Goal: Task Accomplishment & Management: Manage account settings

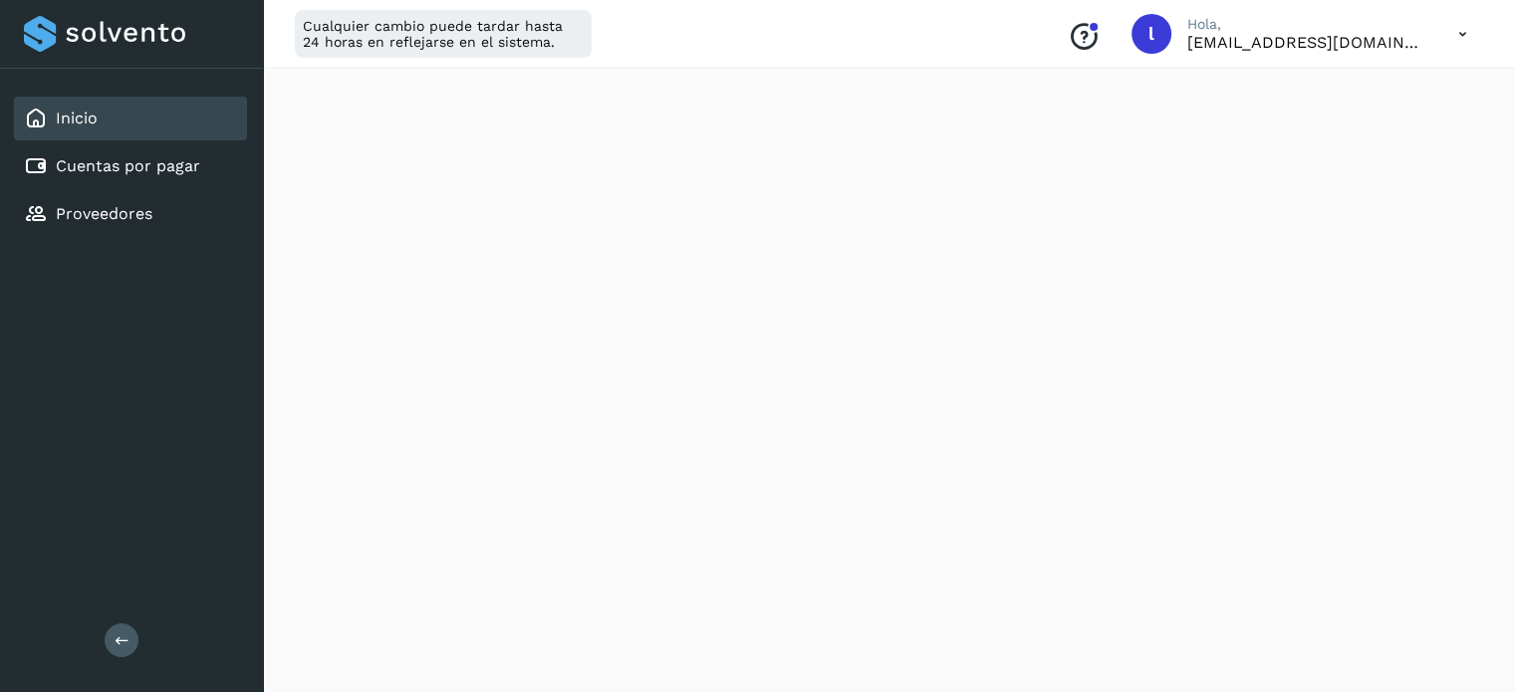
scroll to position [398, 0]
click at [56, 208] on link "Proveedores" at bounding box center [104, 213] width 97 height 19
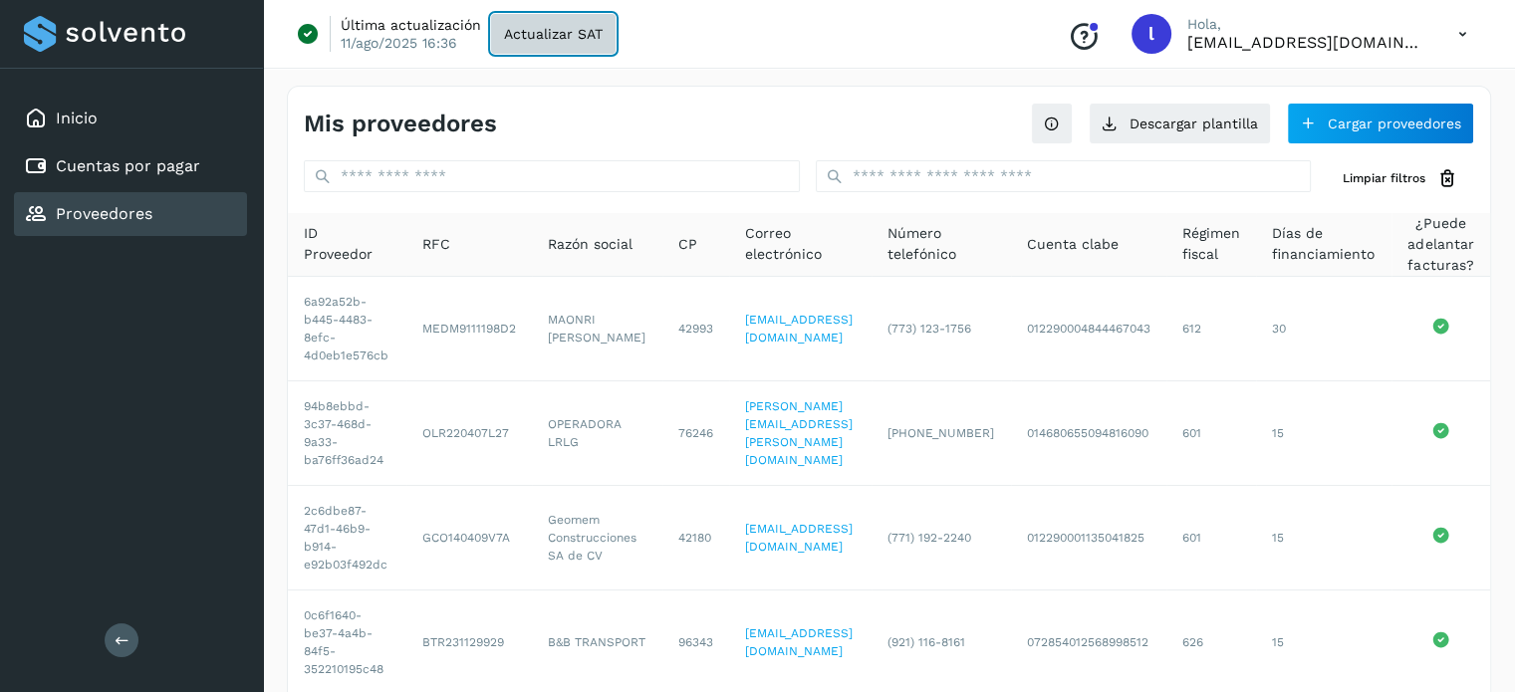
click at [522, 35] on span "Actualizar SAT" at bounding box center [553, 34] width 99 height 14
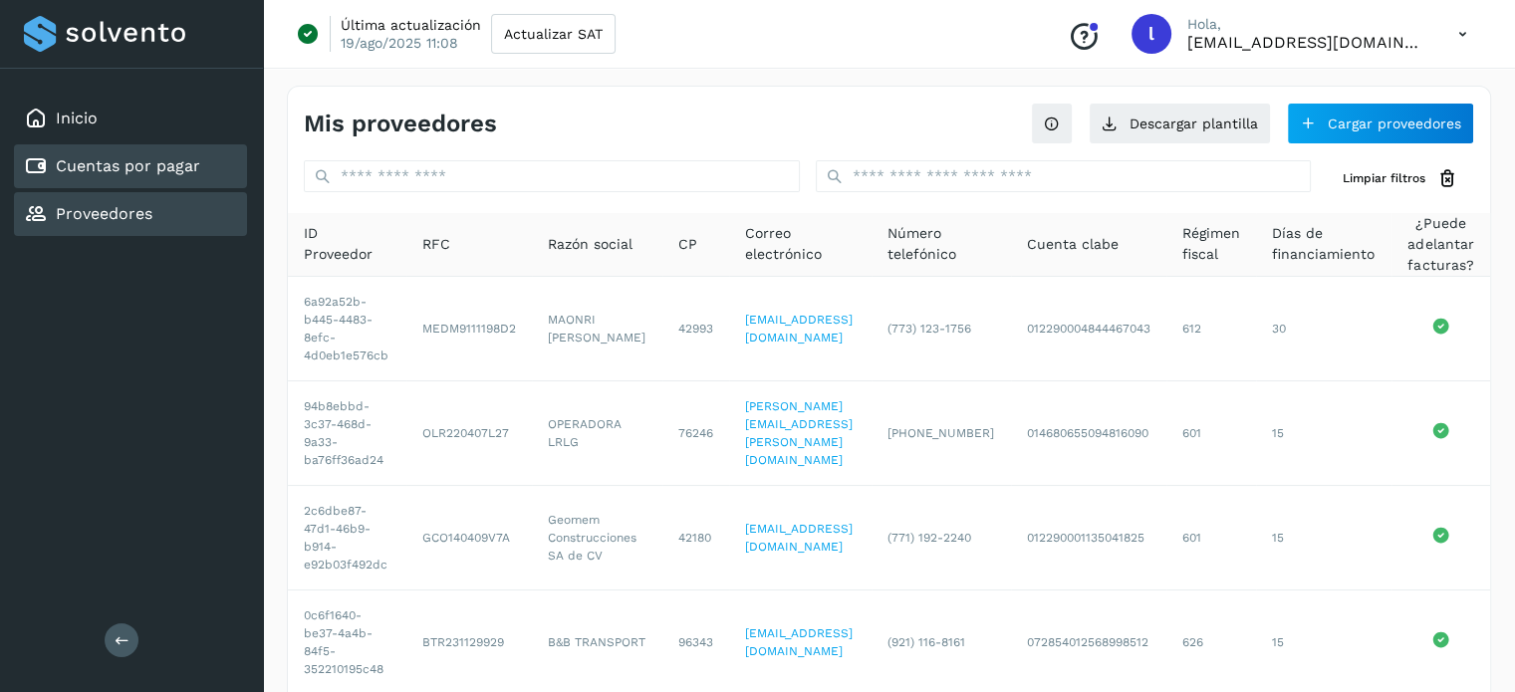
click at [93, 158] on link "Cuentas por pagar" at bounding box center [128, 165] width 144 height 19
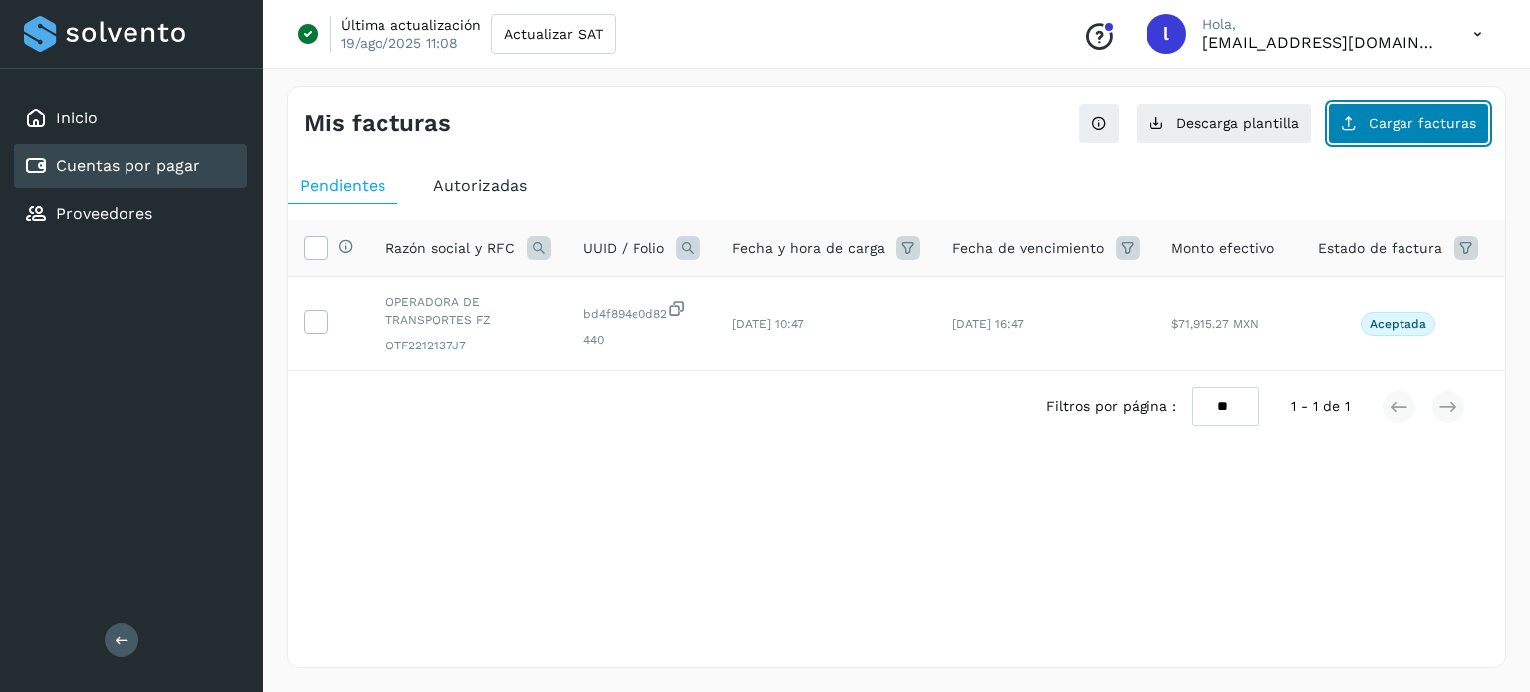
click at [1395, 125] on span "Cargar facturas" at bounding box center [1422, 124] width 108 height 14
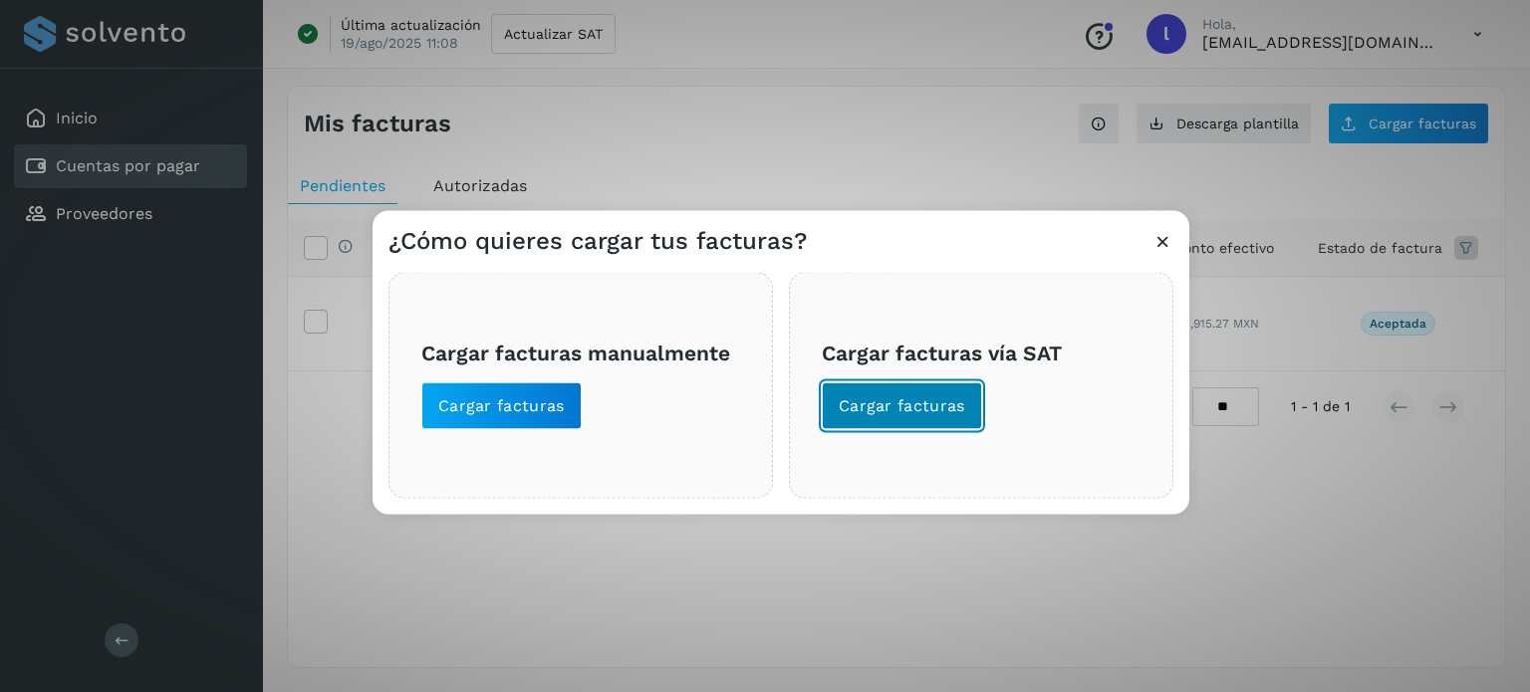
click at [882, 411] on span "Cargar facturas" at bounding box center [902, 405] width 126 height 22
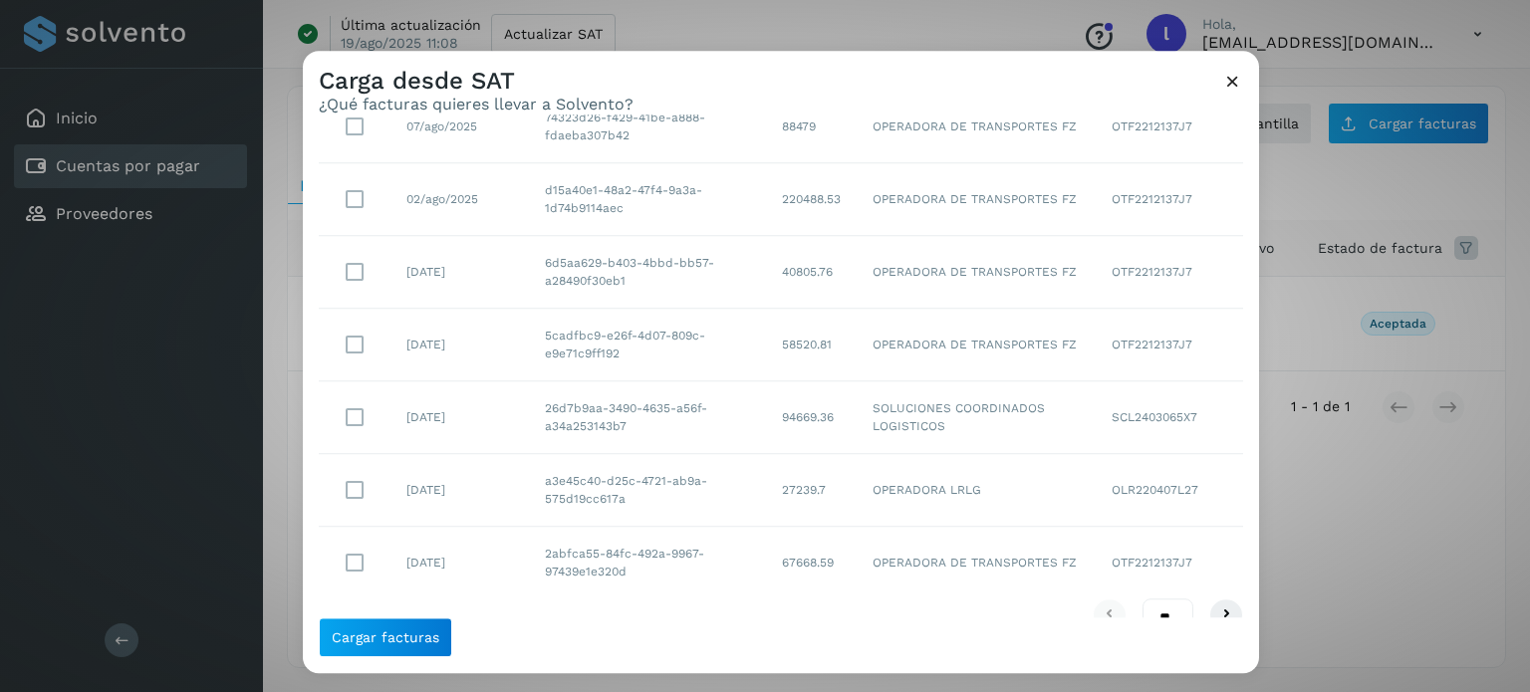
scroll to position [394, 0]
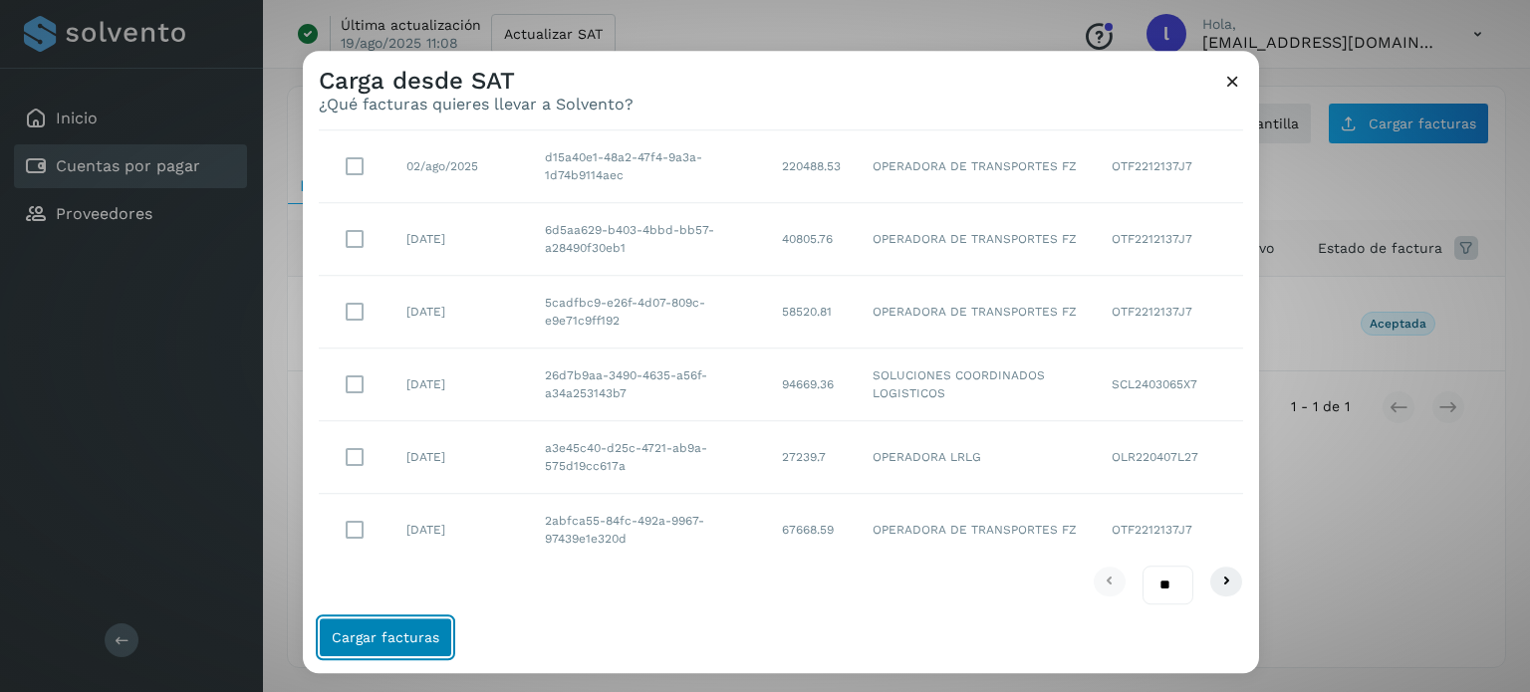
click at [353, 649] on button "Cargar facturas" at bounding box center [385, 637] width 133 height 40
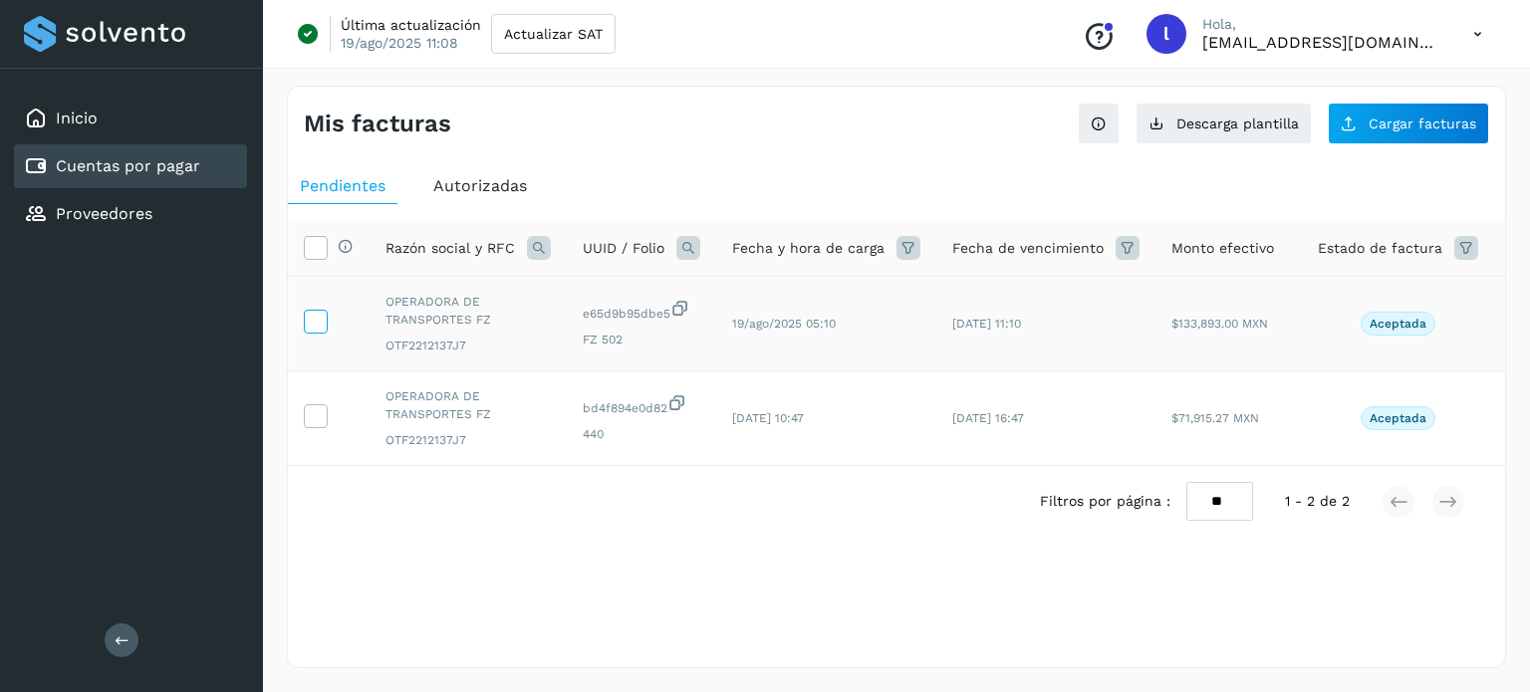
click at [314, 322] on icon at bounding box center [315, 320] width 21 height 21
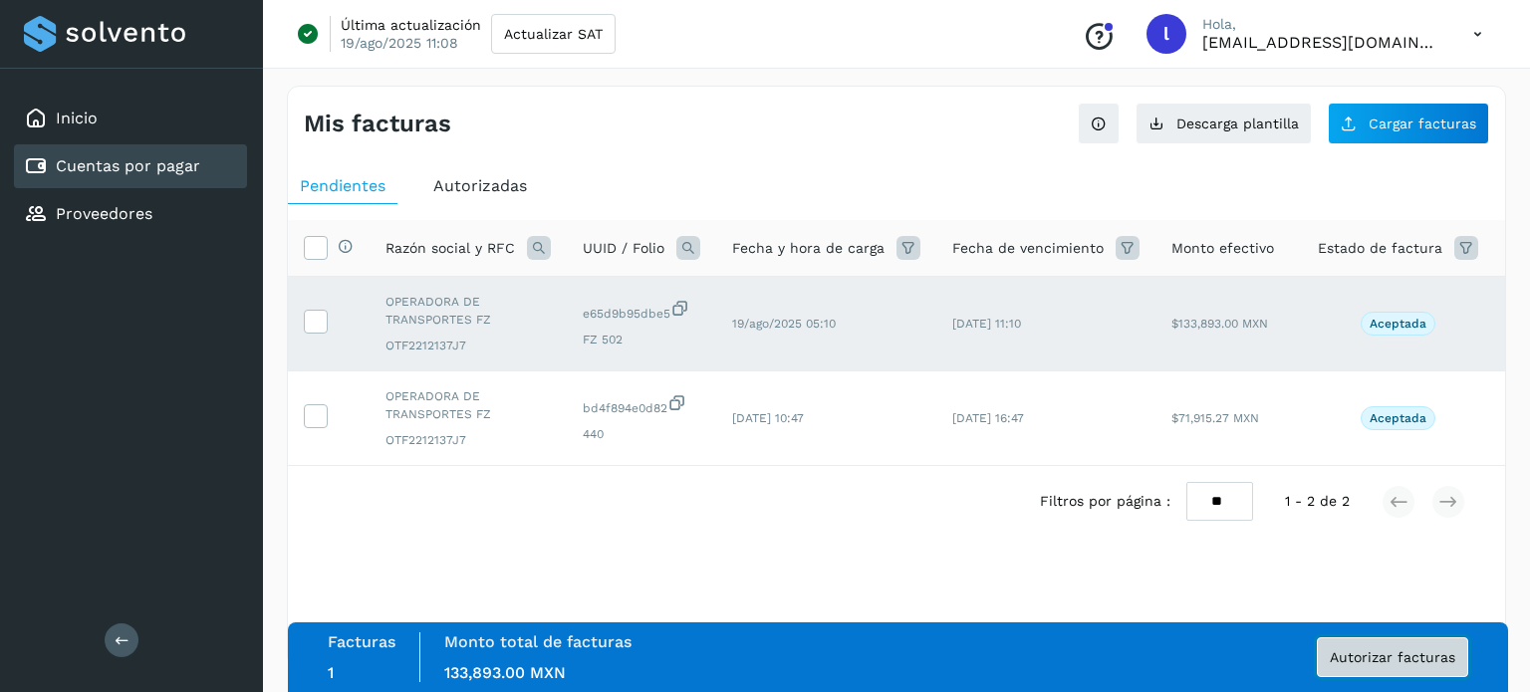
click at [1398, 653] on span "Autorizar facturas" at bounding box center [1391, 657] width 125 height 14
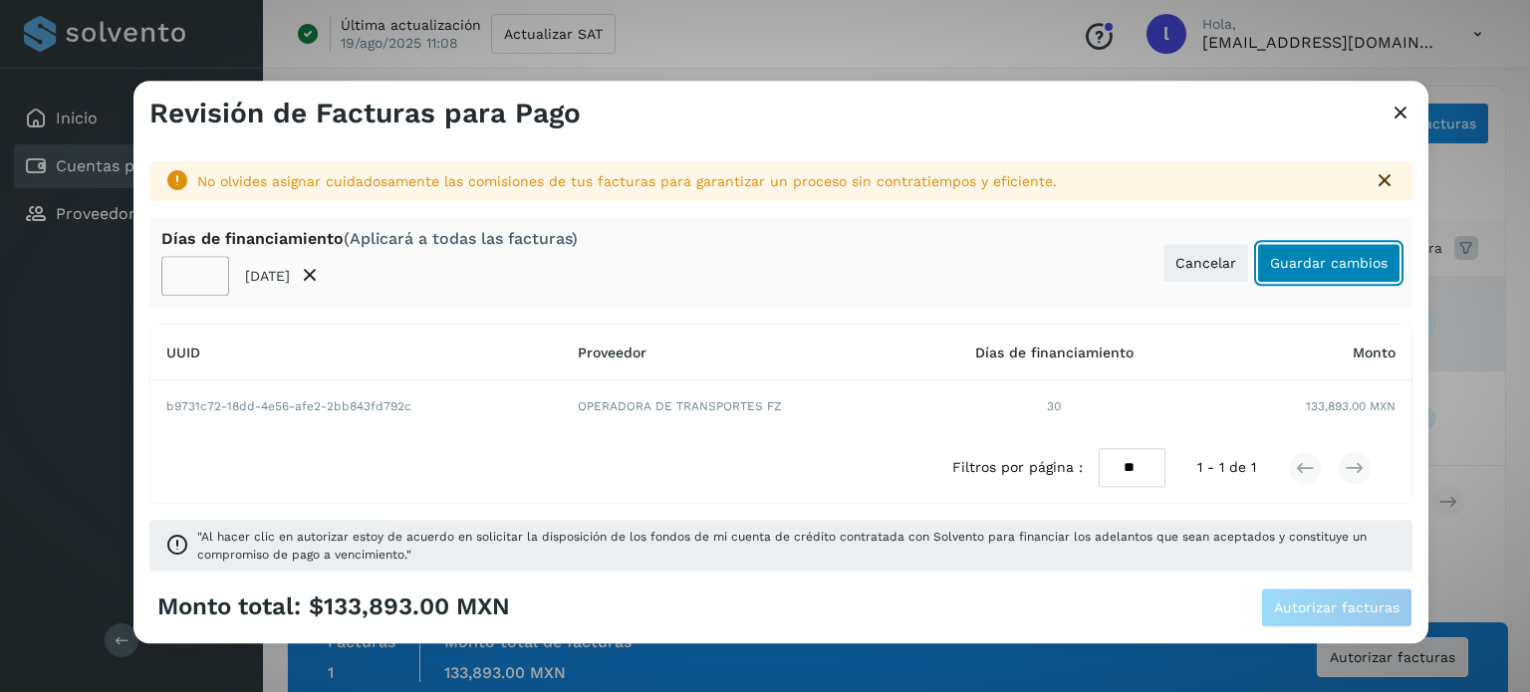
click at [1323, 266] on span "Guardar cambios" at bounding box center [1329, 263] width 118 height 14
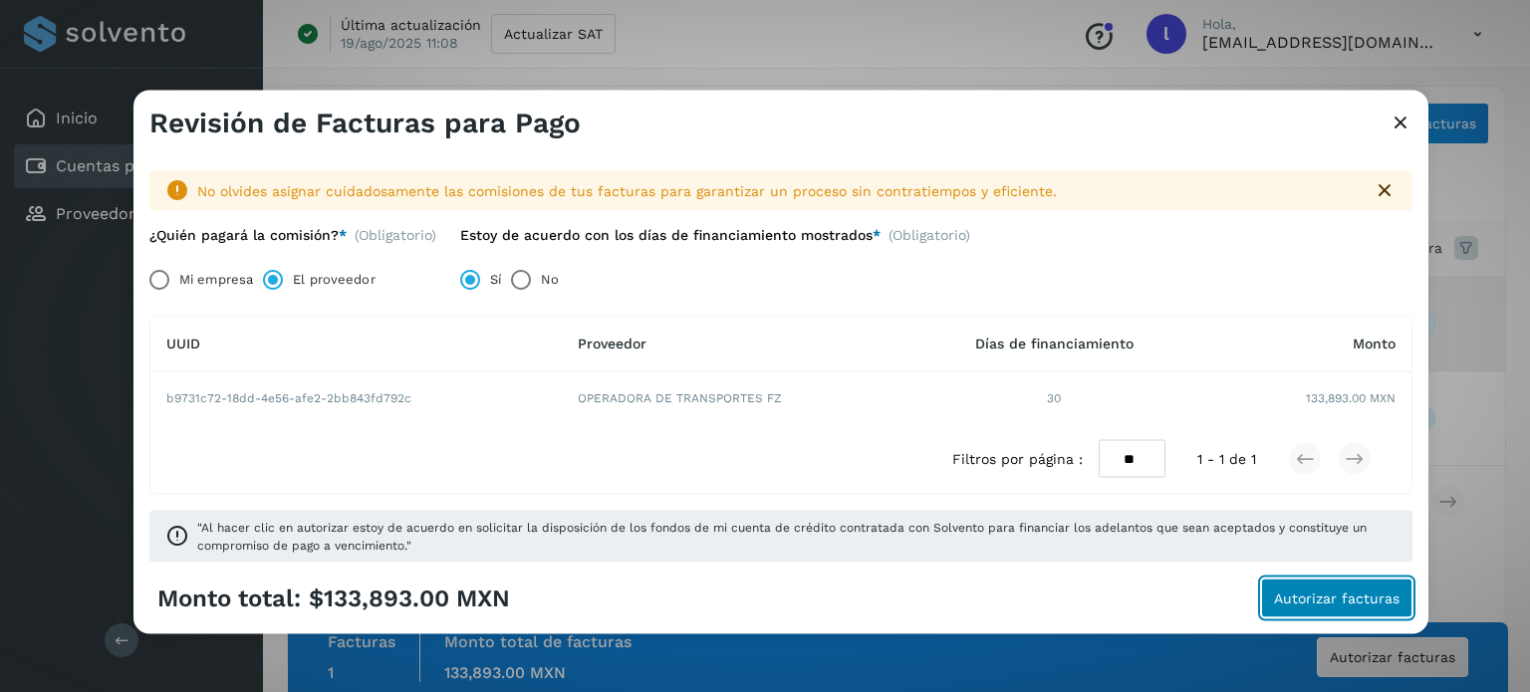
click at [1337, 594] on span "Autorizar facturas" at bounding box center [1336, 599] width 125 height 14
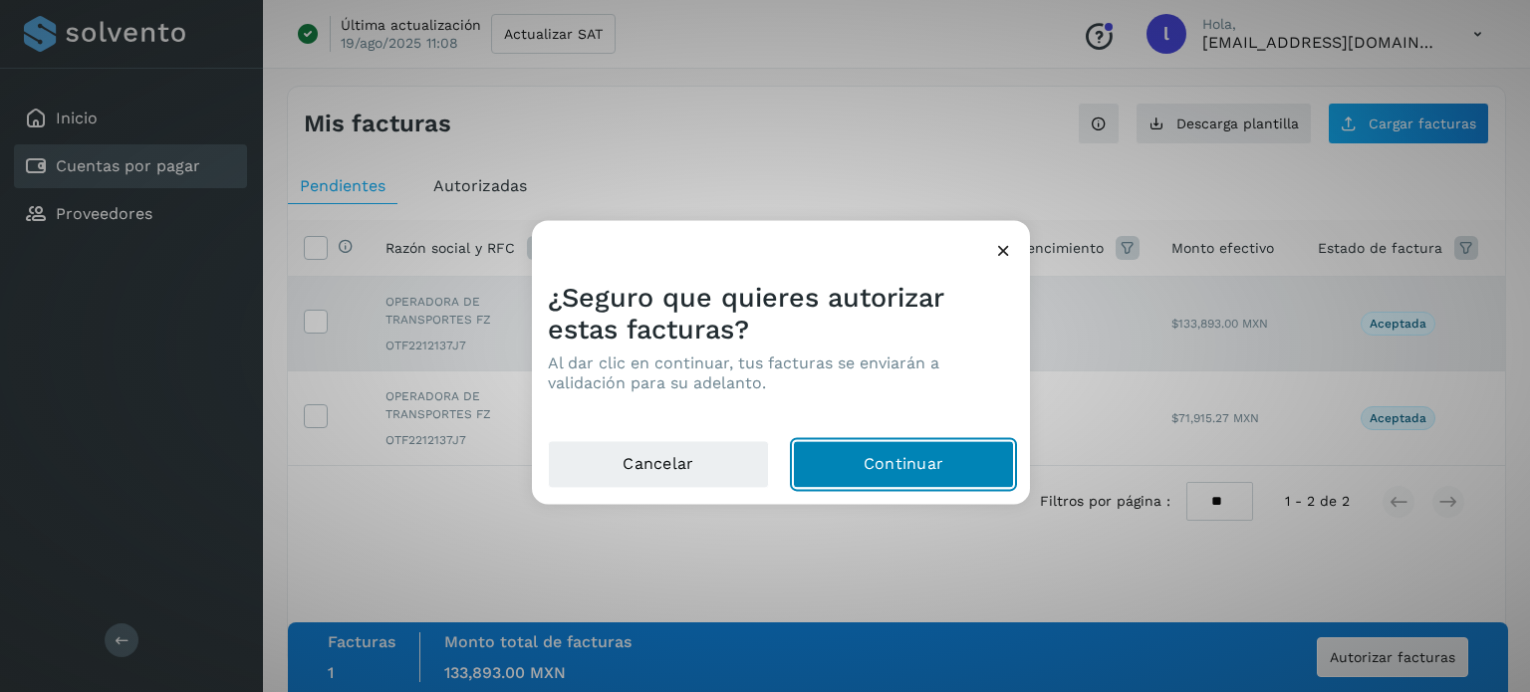
click at [895, 456] on button "Continuar" at bounding box center [903, 464] width 221 height 48
